Goal: Check status: Check status

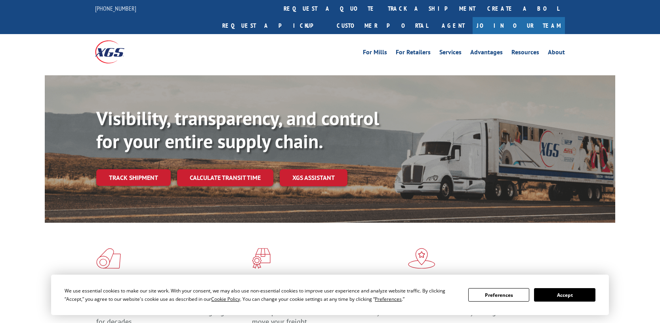
click at [382, 8] on link "track a shipment" at bounding box center [431, 8] width 99 height 17
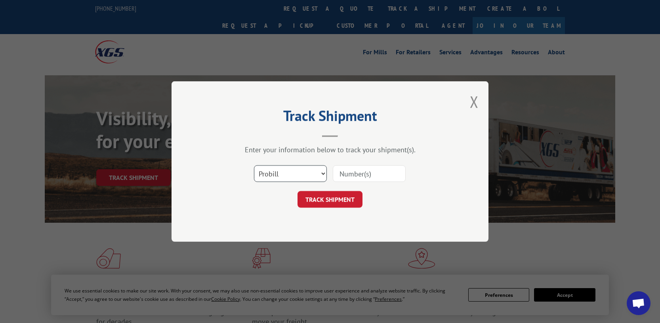
click at [302, 176] on select "Select category... Probill BOL PO" at bounding box center [290, 173] width 73 height 17
click at [374, 172] on input at bounding box center [369, 173] width 73 height 17
paste input "2557394"
type input "2557394"
click at [334, 195] on button "TRACK SHIPMENT" at bounding box center [330, 199] width 65 height 17
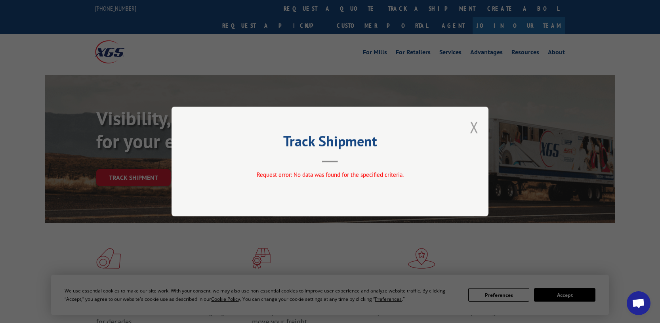
click at [471, 126] on button "Close modal" at bounding box center [474, 126] width 9 height 21
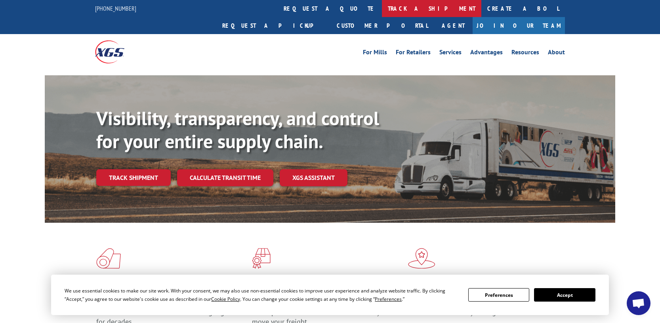
click at [382, 9] on link "track a shipment" at bounding box center [431, 8] width 99 height 17
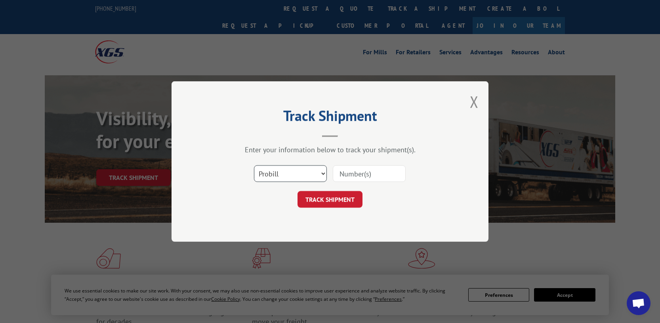
click at [290, 169] on select "Select category... Probill BOL PO" at bounding box center [290, 173] width 73 height 17
select select "bol"
click at [254, 165] on select "Select category... Probill BOL PO" at bounding box center [290, 173] width 73 height 17
click at [368, 175] on input at bounding box center [369, 173] width 73 height 17
paste input "2557394"
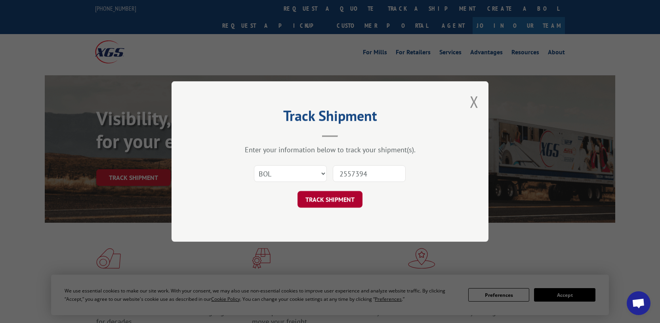
type input "2557394"
click at [332, 201] on button "TRACK SHIPMENT" at bounding box center [330, 199] width 65 height 17
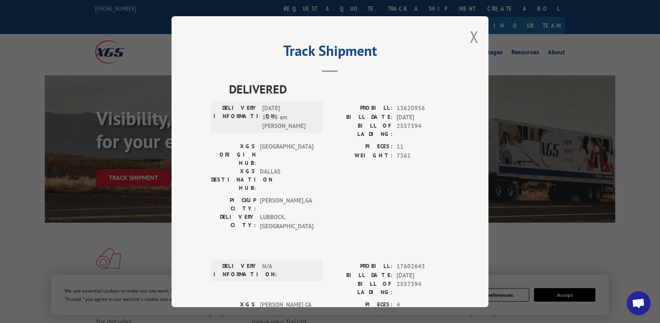
click at [94, 109] on div "Track Shipment DELIVERED DELIVERY INFORMATION: [DATE] 10:45 am [PERSON_NAME] PR…" at bounding box center [330, 161] width 660 height 323
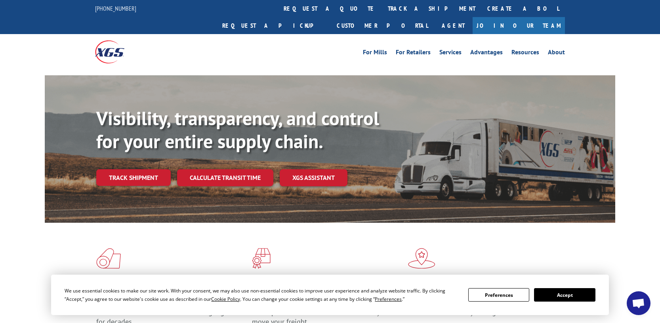
drag, startPoint x: 305, startPoint y: 12, endPoint x: 328, endPoint y: 19, distance: 23.5
click at [382, 12] on link "track a shipment" at bounding box center [431, 8] width 99 height 17
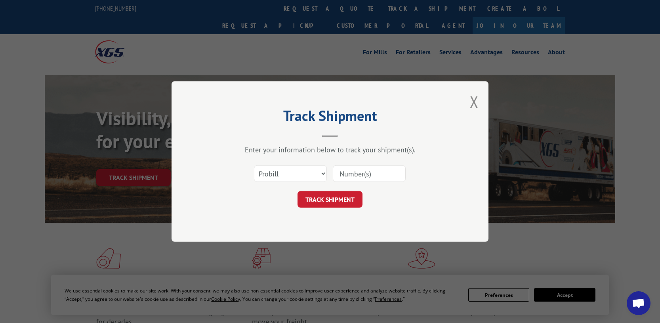
click at [399, 176] on input at bounding box center [369, 173] width 73 height 17
click at [468, 99] on div "Track Shipment Enter your information below to track your shipment(s). Select c…" at bounding box center [330, 161] width 317 height 160
click at [473, 98] on button "Close modal" at bounding box center [474, 101] width 9 height 21
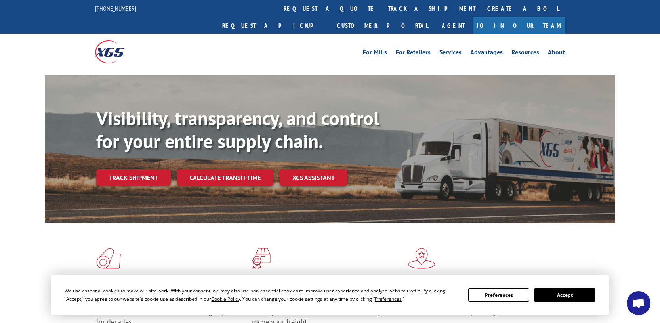
click at [578, 298] on button "Accept" at bounding box center [564, 294] width 61 height 13
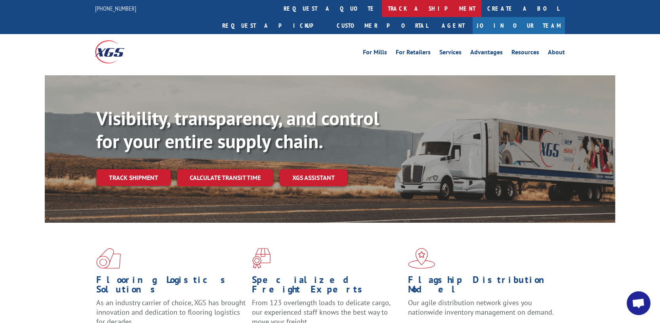
click at [382, 12] on link "track a shipment" at bounding box center [431, 8] width 99 height 17
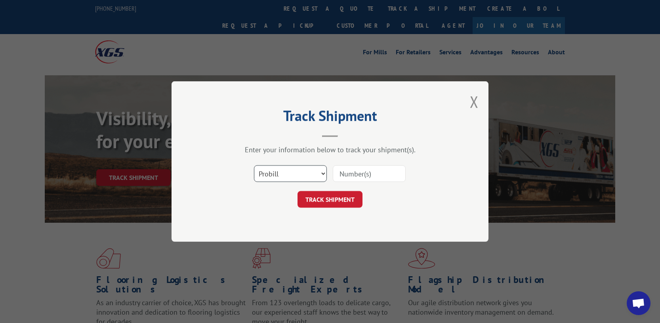
click at [288, 175] on select "Select category... Probill BOL PO" at bounding box center [290, 173] width 73 height 17
select select "po"
click at [254, 165] on select "Select category... Probill BOL PO" at bounding box center [290, 173] width 73 height 17
click at [386, 172] on input at bounding box center [369, 173] width 73 height 17
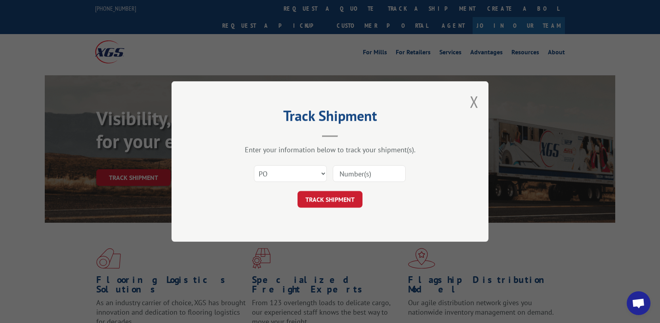
paste input "56512087"
type input "56512087"
click at [341, 189] on form "Select category... Probill BOL PO 56512087 TRACK SHIPMENT" at bounding box center [330, 183] width 238 height 47
click at [344, 202] on button "TRACK SHIPMENT" at bounding box center [330, 199] width 65 height 17
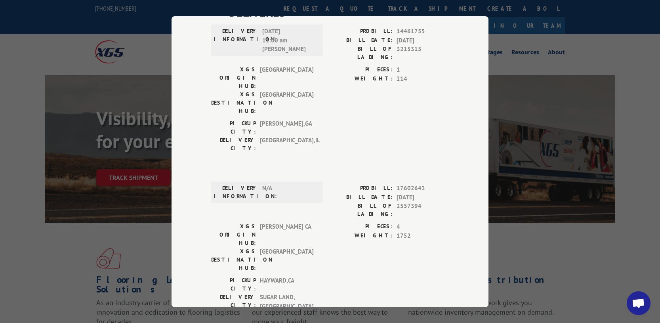
scroll to position [77, 0]
click at [405, 201] on span "2557394" at bounding box center [423, 209] width 52 height 17
copy span "2557394"
click at [412, 183] on span "17602643" at bounding box center [423, 187] width 52 height 9
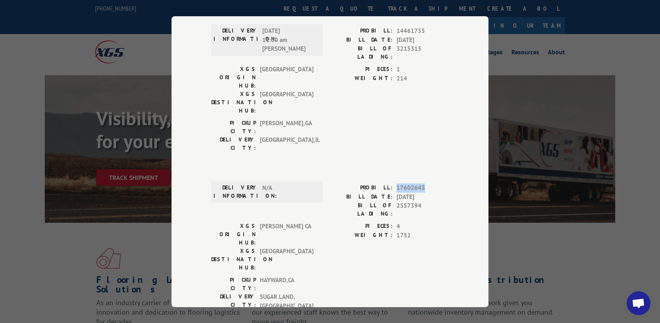
click at [412, 183] on span "17602643" at bounding box center [423, 187] width 52 height 9
copy span "17602643"
click at [407, 178] on div "DELIVERY INFORMATION: N/A PROBILL: 17602643 BILL DATE: [DATE] BILL OF LADING: 2…" at bounding box center [330, 304] width 238 height 252
click at [409, 183] on span "17602643" at bounding box center [423, 187] width 52 height 9
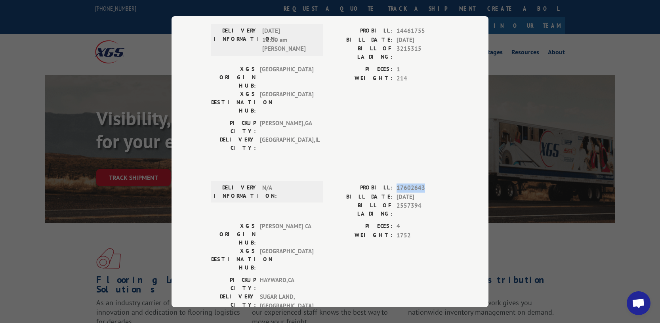
copy span "17602643"
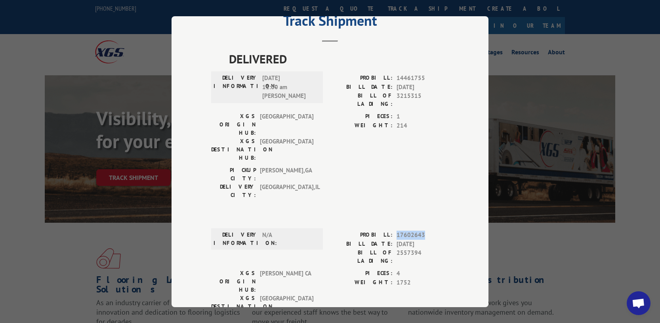
scroll to position [0, 0]
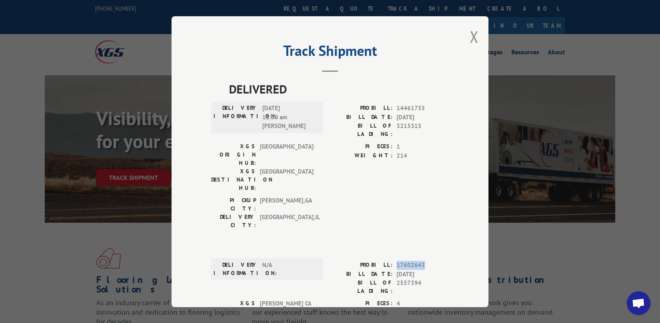
click at [470, 40] on button "Close modal" at bounding box center [474, 36] width 9 height 21
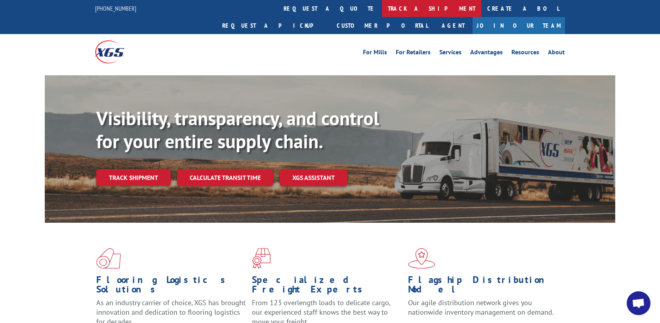
click at [382, 8] on link "track a shipment" at bounding box center [431, 8] width 99 height 17
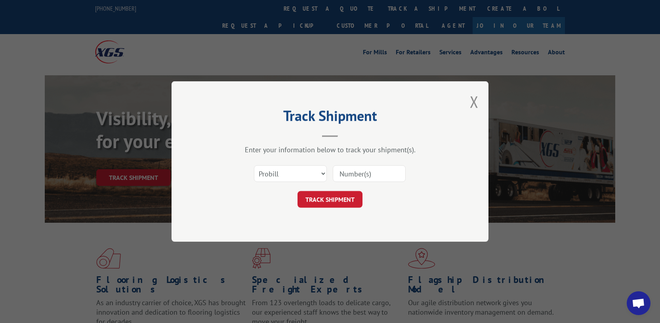
click at [360, 171] on input at bounding box center [369, 173] width 73 height 17
paste input "17602643"
type input "17602643"
click at [326, 201] on button "TRACK SHIPMENT" at bounding box center [330, 199] width 65 height 17
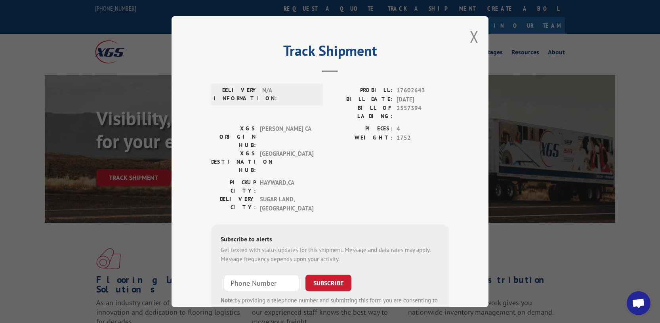
click at [409, 105] on span "2557394" at bounding box center [423, 112] width 52 height 17
copy span "2557394"
click at [470, 38] on button "Close modal" at bounding box center [474, 36] width 9 height 21
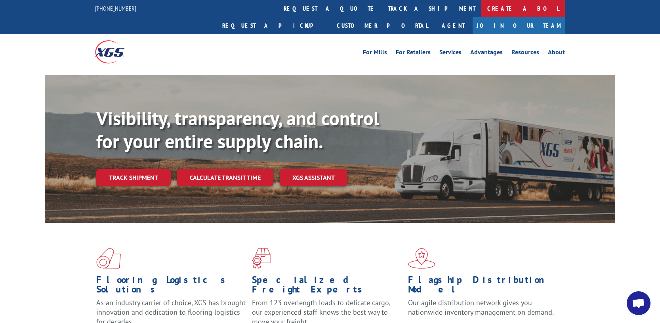
click at [481, 9] on link "Create a BOL" at bounding box center [523, 8] width 84 height 17
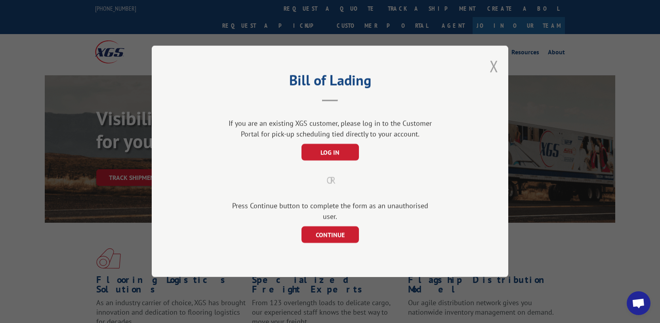
click at [496, 74] on button "Close modal" at bounding box center [494, 65] width 9 height 21
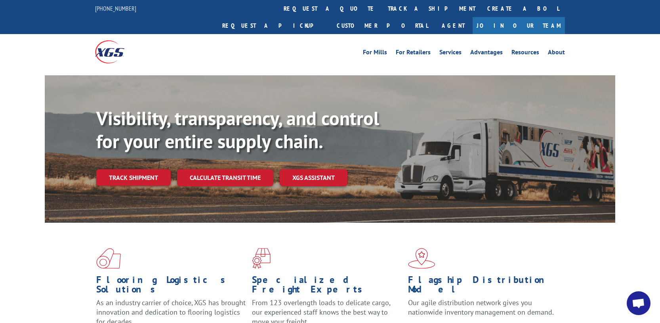
drag, startPoint x: 408, startPoint y: 13, endPoint x: 403, endPoint y: 61, distance: 47.8
click at [331, 17] on link "Request a pickup" at bounding box center [273, 25] width 115 height 17
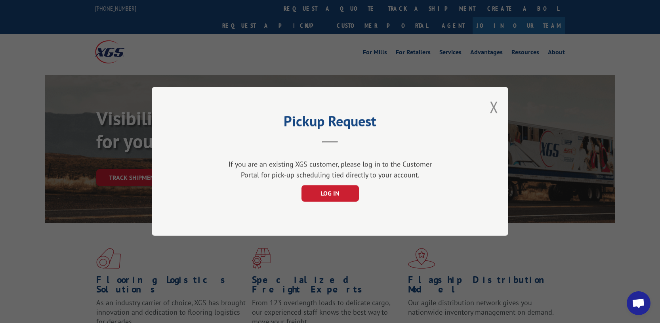
drag, startPoint x: 493, startPoint y: 108, endPoint x: 479, endPoint y: 88, distance: 24.6
click at [493, 107] on button "Close modal" at bounding box center [494, 107] width 9 height 21
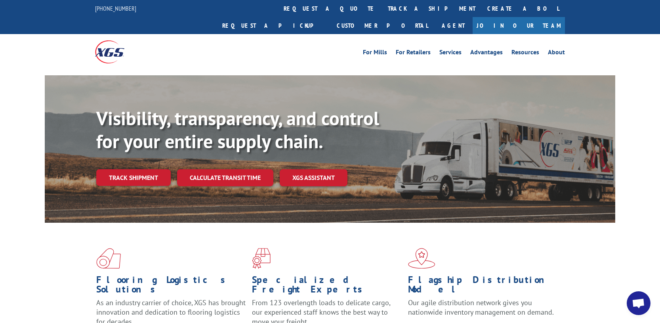
click at [382, 11] on link "track a shipment" at bounding box center [431, 8] width 99 height 17
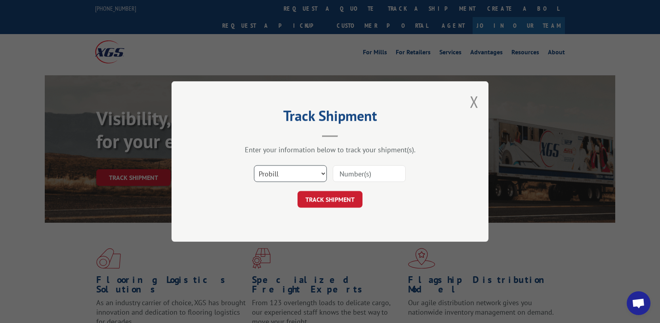
click at [290, 178] on select "Select category... Probill BOL PO" at bounding box center [290, 173] width 73 height 17
select select "bol"
click at [254, 165] on select "Select category... Probill BOL PO" at bounding box center [290, 173] width 73 height 17
click at [370, 174] on input at bounding box center [369, 173] width 73 height 17
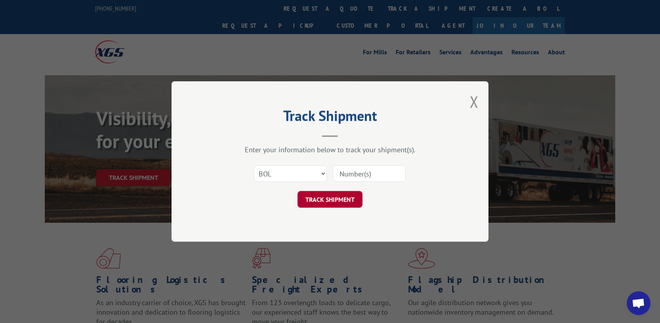
paste input "2557394"
type input "2557394"
click at [330, 199] on button "TRACK SHIPMENT" at bounding box center [330, 199] width 65 height 17
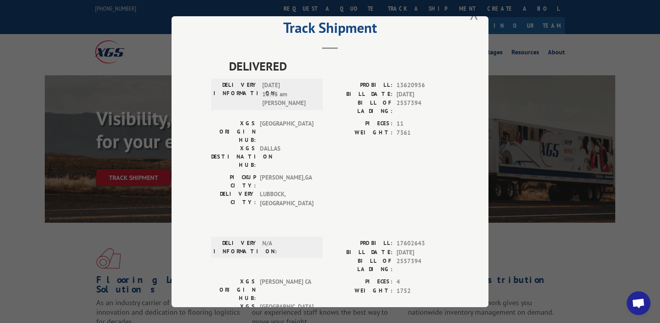
scroll to position [30, 0]
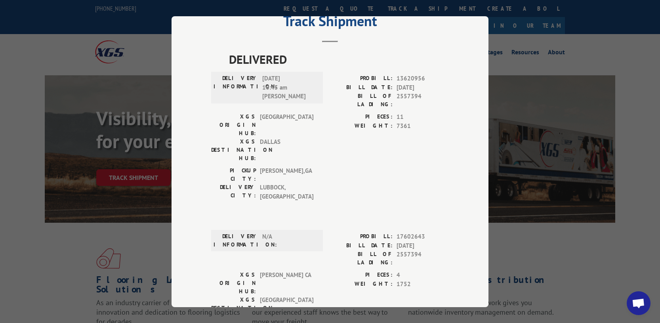
click at [414, 232] on span "17602643" at bounding box center [423, 236] width 52 height 9
copy span "17602643"
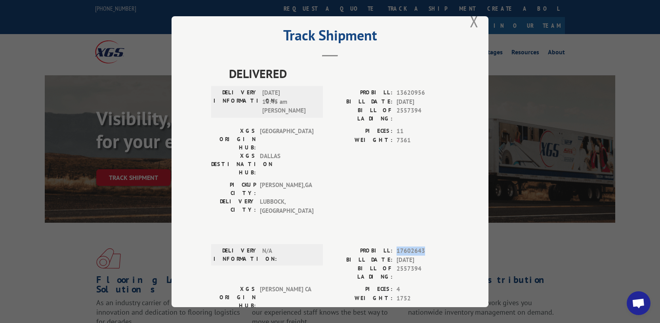
scroll to position [0, 0]
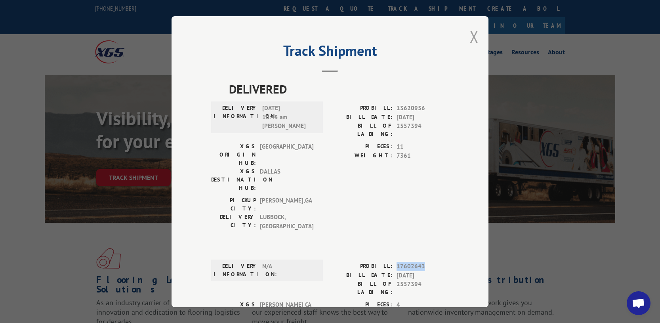
click at [474, 39] on button "Close modal" at bounding box center [474, 36] width 9 height 21
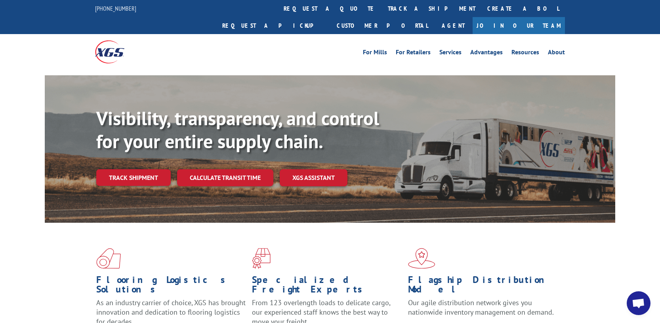
click at [382, 10] on link "track a shipment" at bounding box center [431, 8] width 99 height 17
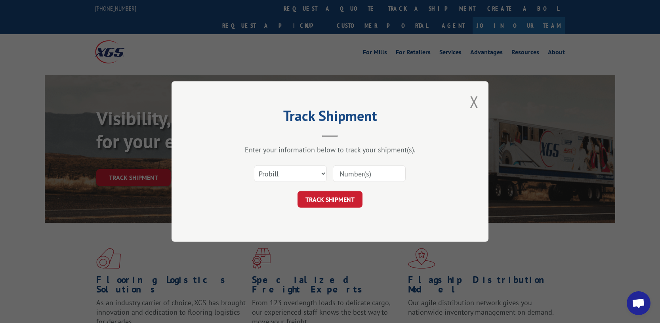
click at [358, 174] on input at bounding box center [369, 173] width 73 height 17
paste input "17602643"
type input "17602643"
click at [326, 197] on button "TRACK SHIPMENT" at bounding box center [330, 199] width 65 height 17
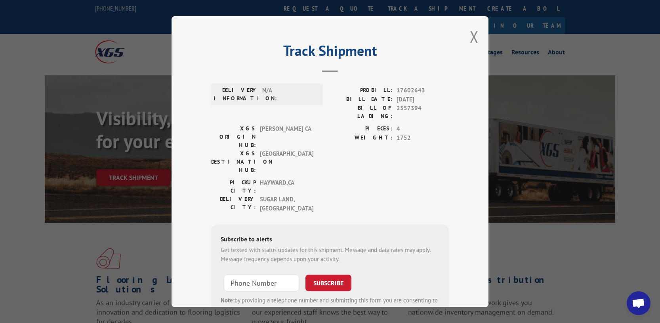
click at [409, 124] on span "4" at bounding box center [423, 128] width 52 height 9
click at [400, 87] on span "17602643" at bounding box center [423, 90] width 52 height 9
copy span "17602643"
click at [250, 275] on input "+1 (___) ___-____" at bounding box center [261, 283] width 75 height 17
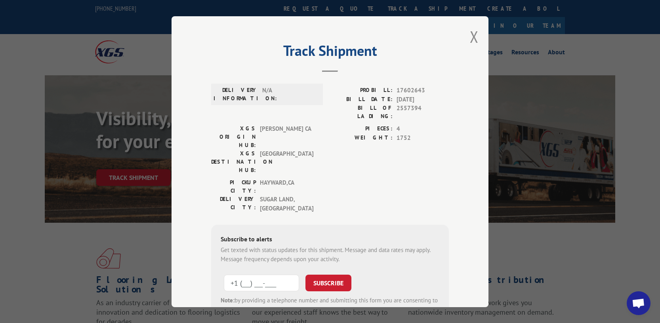
paste input "281) 299-2906"
drag, startPoint x: 325, startPoint y: 233, endPoint x: 308, endPoint y: 234, distance: 16.7
click at [324, 275] on button "SUBSCRIBE" at bounding box center [328, 283] width 46 height 17
click at [232, 275] on input "[PHONE_NUMBER]" at bounding box center [261, 283] width 75 height 17
click at [237, 275] on input "[PHONE_NUMBER]" at bounding box center [261, 283] width 75 height 17
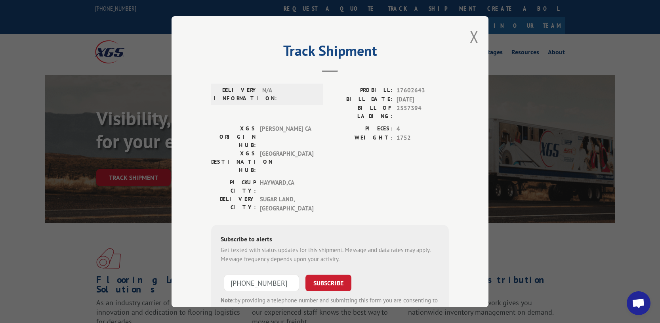
click at [278, 275] on input "[PHONE_NUMBER]" at bounding box center [261, 283] width 75 height 17
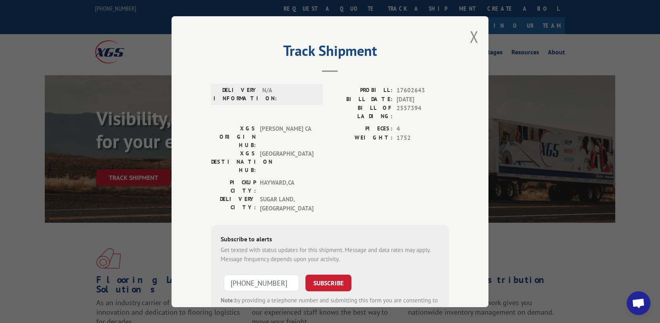
click at [278, 275] on input "[PHONE_NUMBER]" at bounding box center [261, 283] width 75 height 17
type input "[PHONE_NUMBER]"
drag, startPoint x: 336, startPoint y: 234, endPoint x: 399, endPoint y: 238, distance: 63.9
click at [336, 275] on button "SUBSCRIBE" at bounding box center [328, 283] width 46 height 17
click at [471, 38] on button "Close modal" at bounding box center [474, 36] width 9 height 21
